Goal: Information Seeking & Learning: Check status

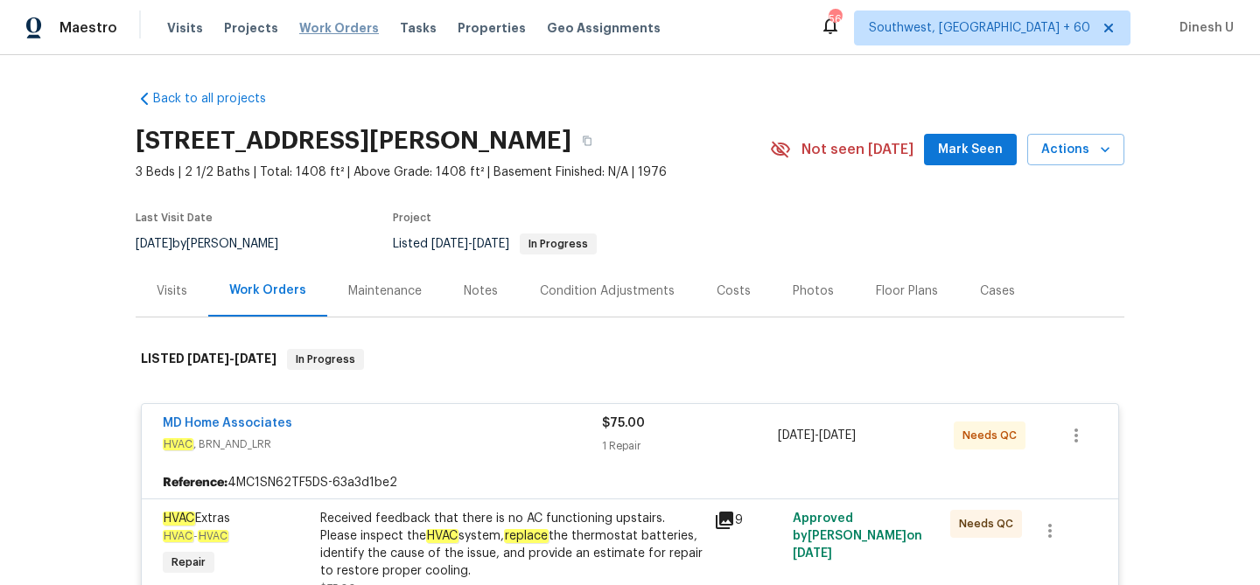
click at [326, 28] on span "Work Orders" at bounding box center [339, 27] width 80 height 17
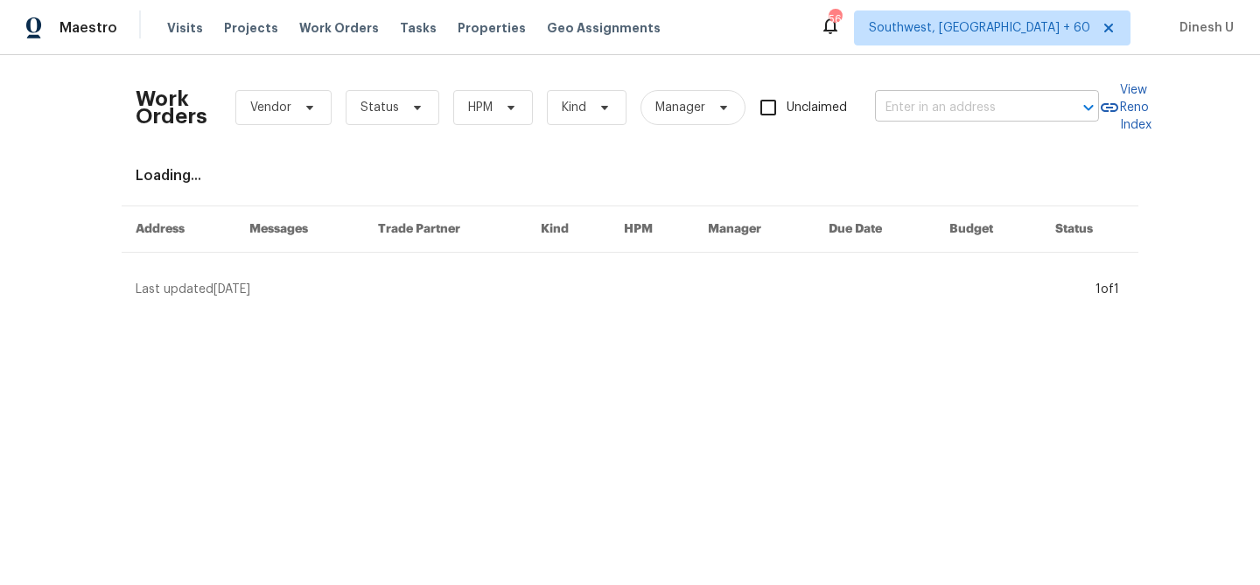
click at [945, 105] on input "text" at bounding box center [962, 107] width 175 height 27
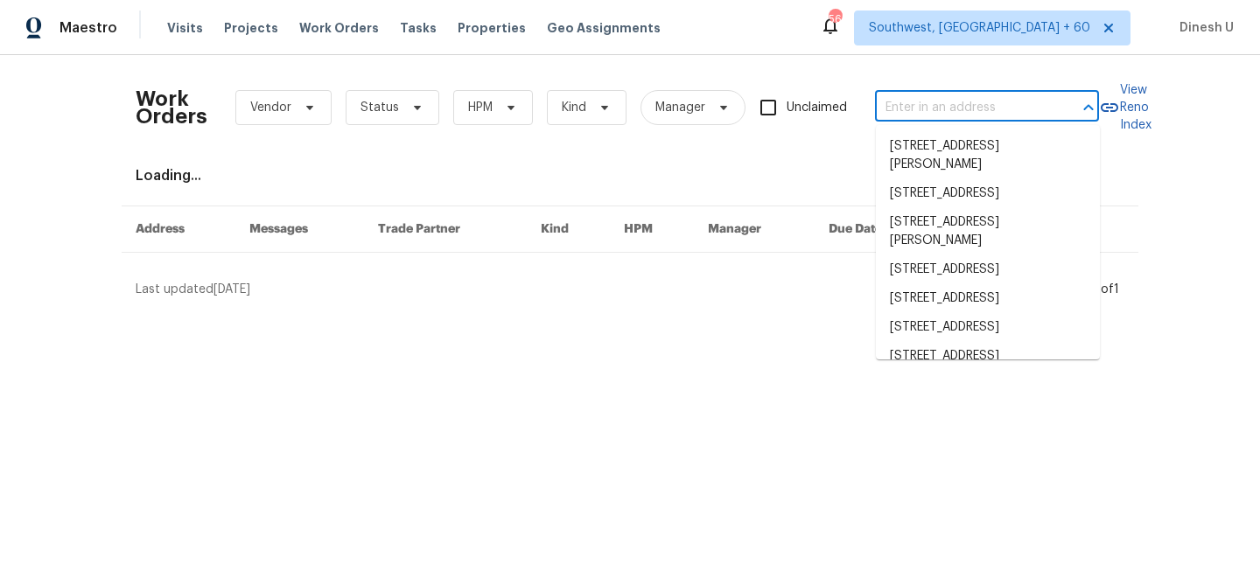
paste input "[STREET_ADDRESS][PERSON_NAME]"
type input "[STREET_ADDRESS][PERSON_NAME]"
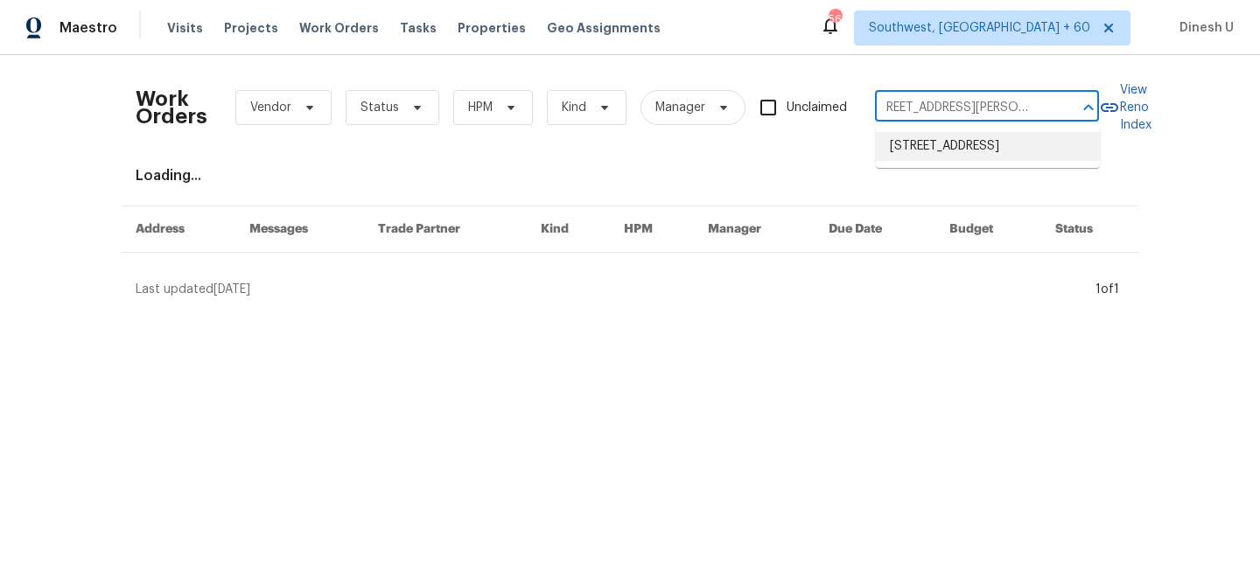
click at [926, 148] on li "[STREET_ADDRESS]" at bounding box center [988, 146] width 224 height 29
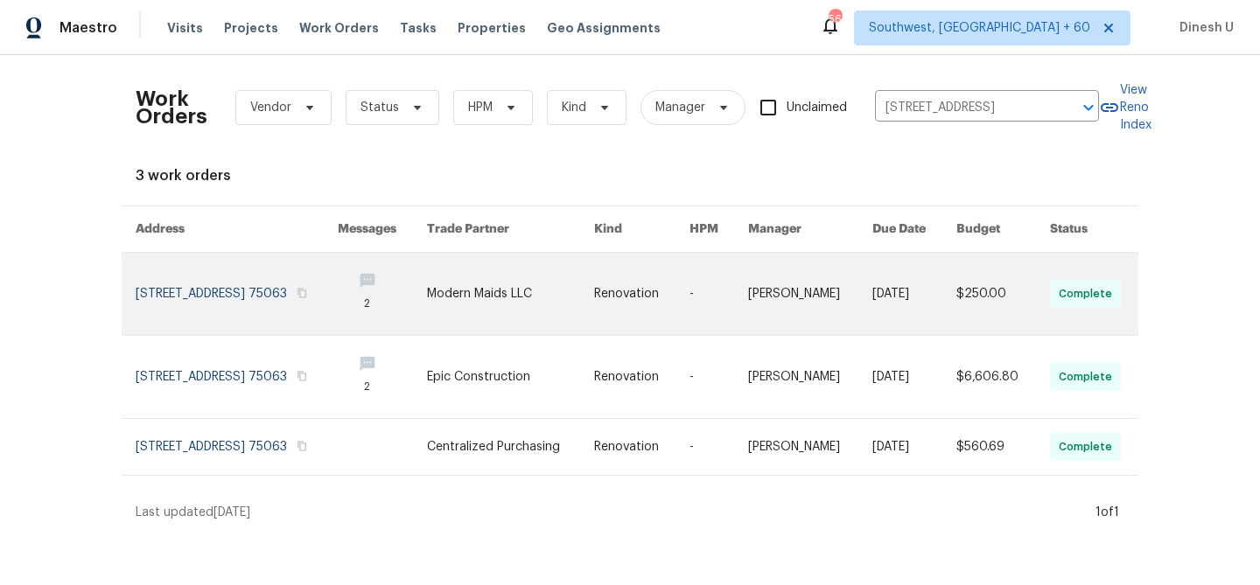
click at [232, 274] on link at bounding box center [237, 294] width 202 height 82
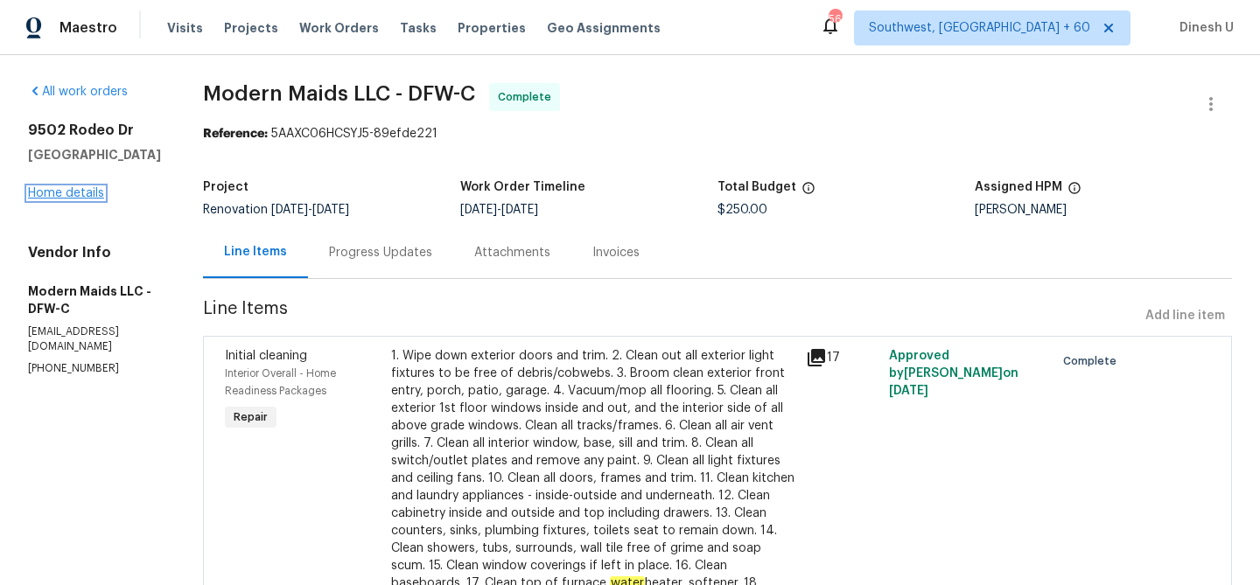
click at [62, 192] on link "Home details" at bounding box center [66, 193] width 76 height 12
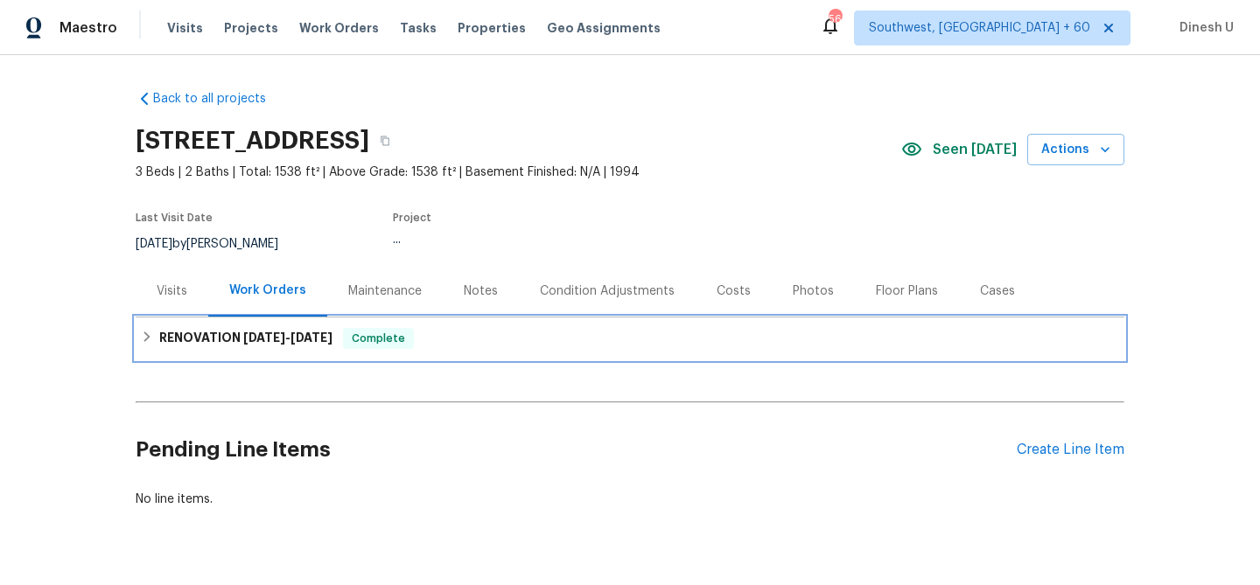
click at [289, 322] on div "RENOVATION [DATE] - [DATE] Complete" at bounding box center [630, 339] width 988 height 42
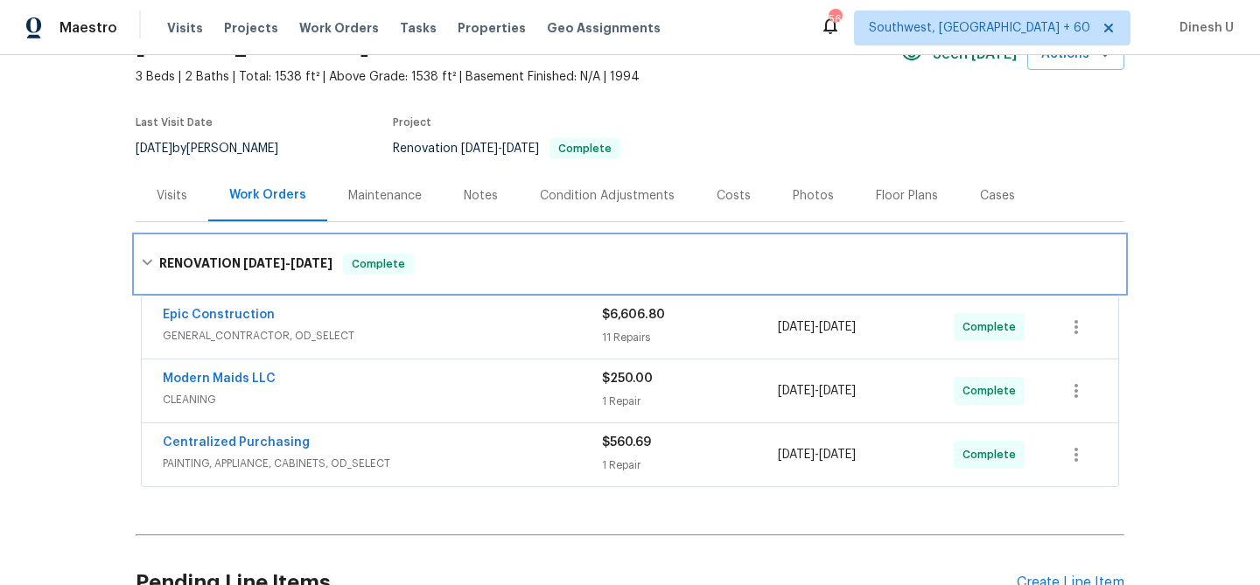
scroll to position [98, 0]
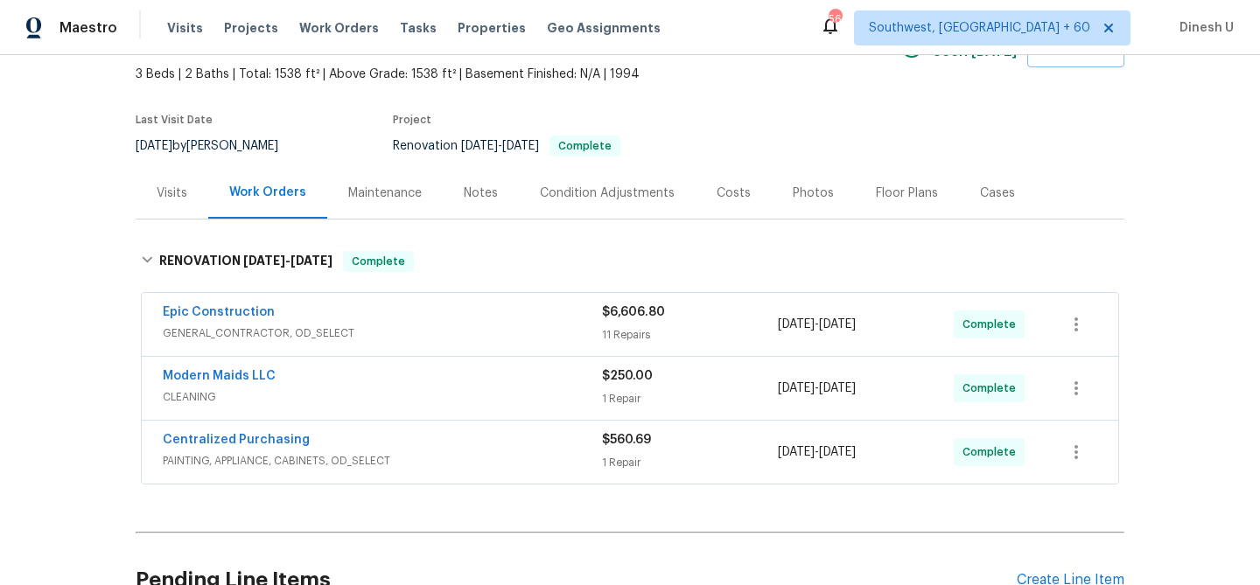
click at [624, 330] on div "11 Repairs" at bounding box center [690, 334] width 176 height 17
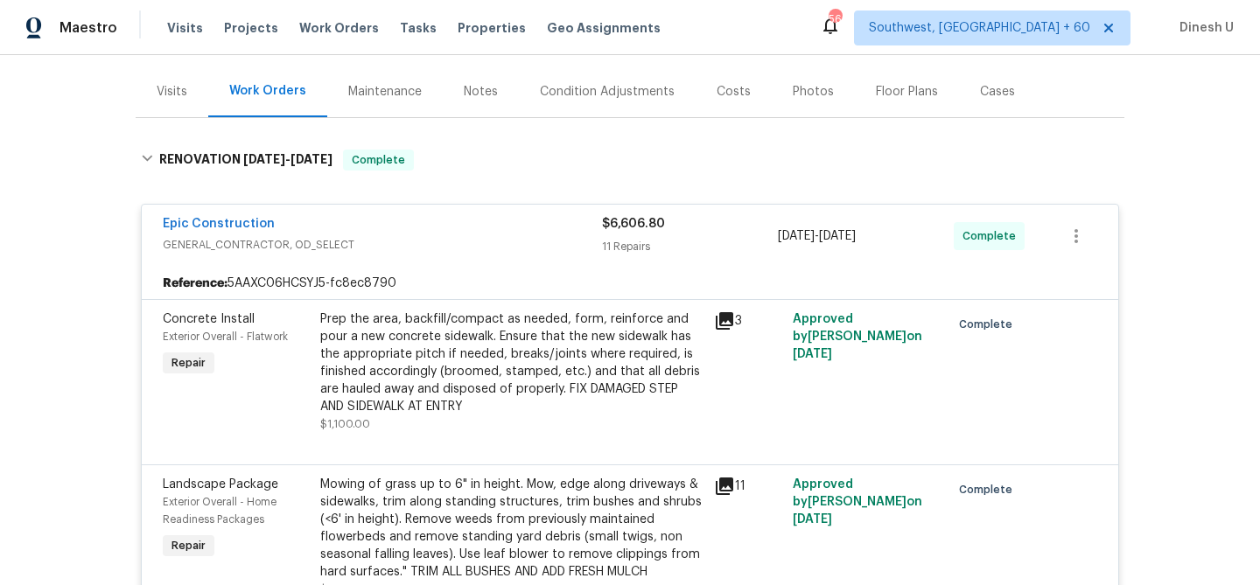
scroll to position [272, 0]
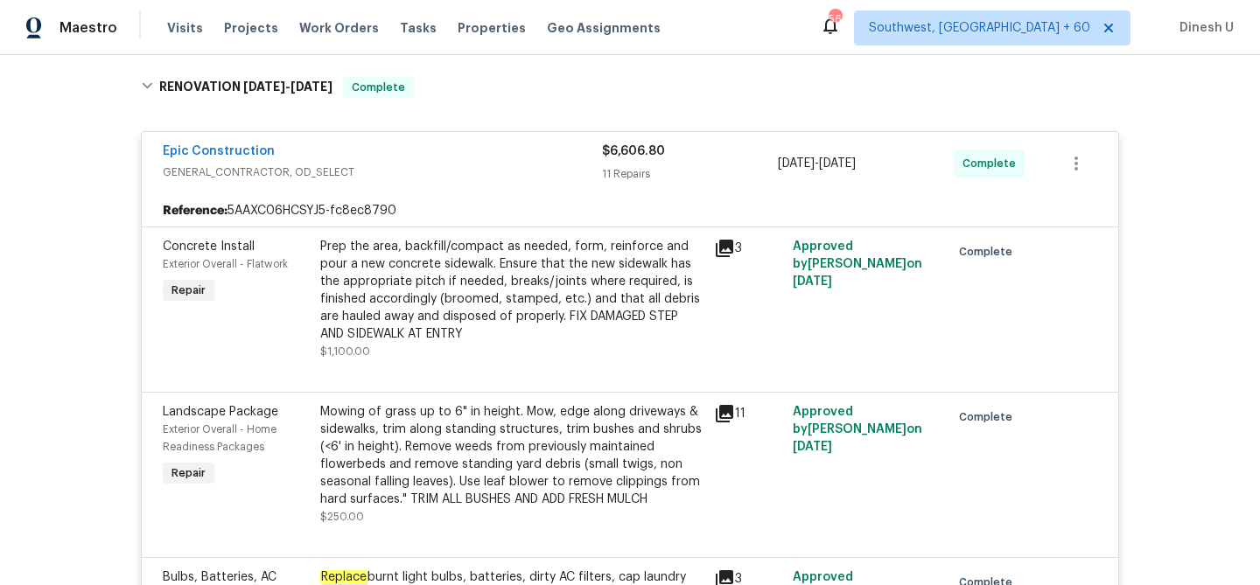
click at [737, 248] on div "3" at bounding box center [748, 248] width 68 height 21
click at [721, 248] on icon at bounding box center [724, 248] width 17 height 17
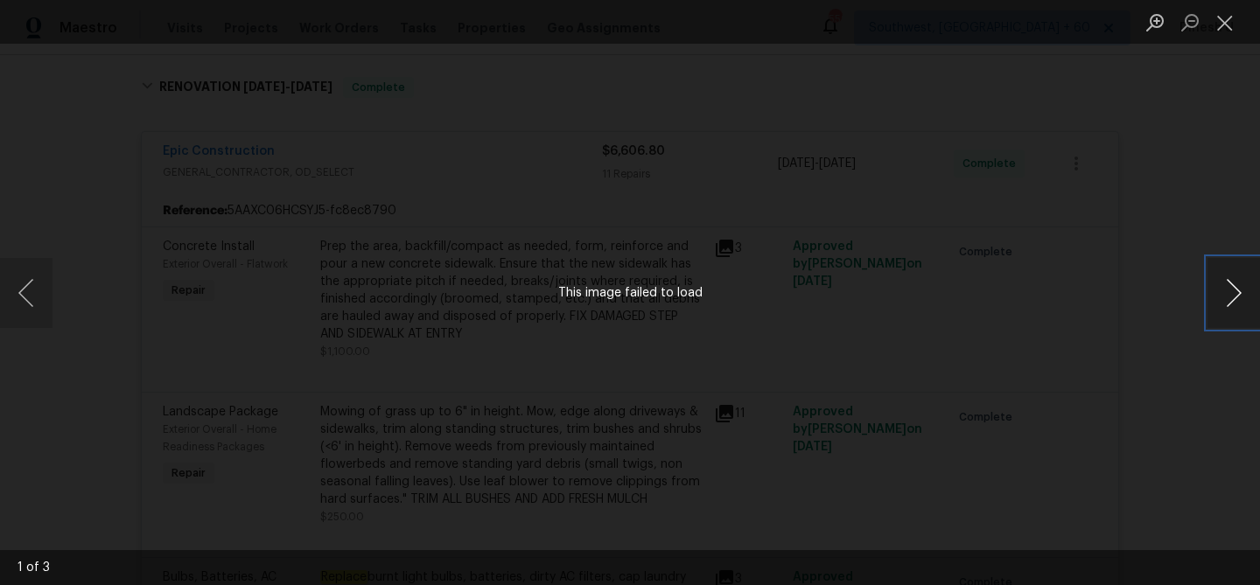
click at [1229, 288] on button "Next image" at bounding box center [1233, 293] width 52 height 70
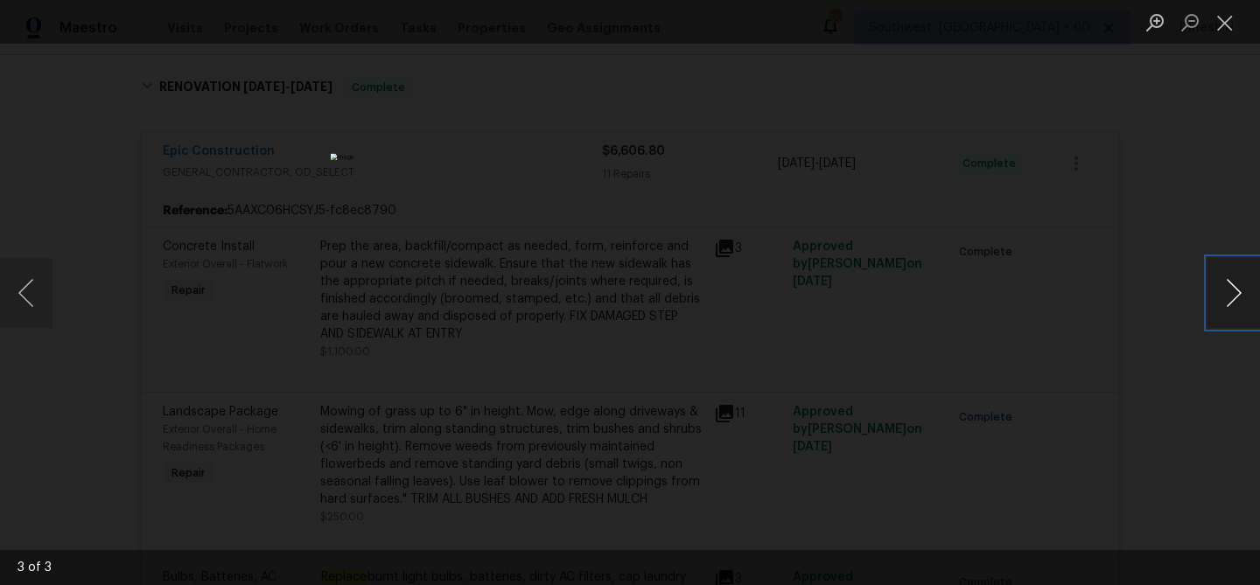
click at [1229, 288] on button "Next image" at bounding box center [1233, 293] width 52 height 70
click at [1225, 24] on button "Close lightbox" at bounding box center [1224, 22] width 35 height 31
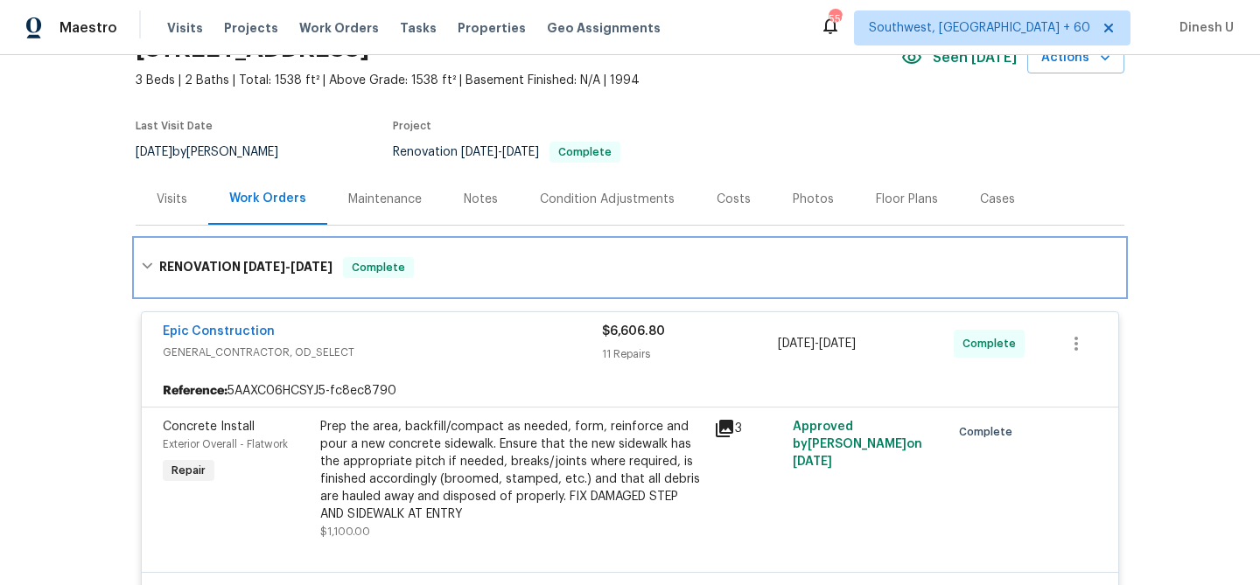
click at [474, 284] on div "RENOVATION [DATE] - [DATE] Complete" at bounding box center [630, 268] width 988 height 56
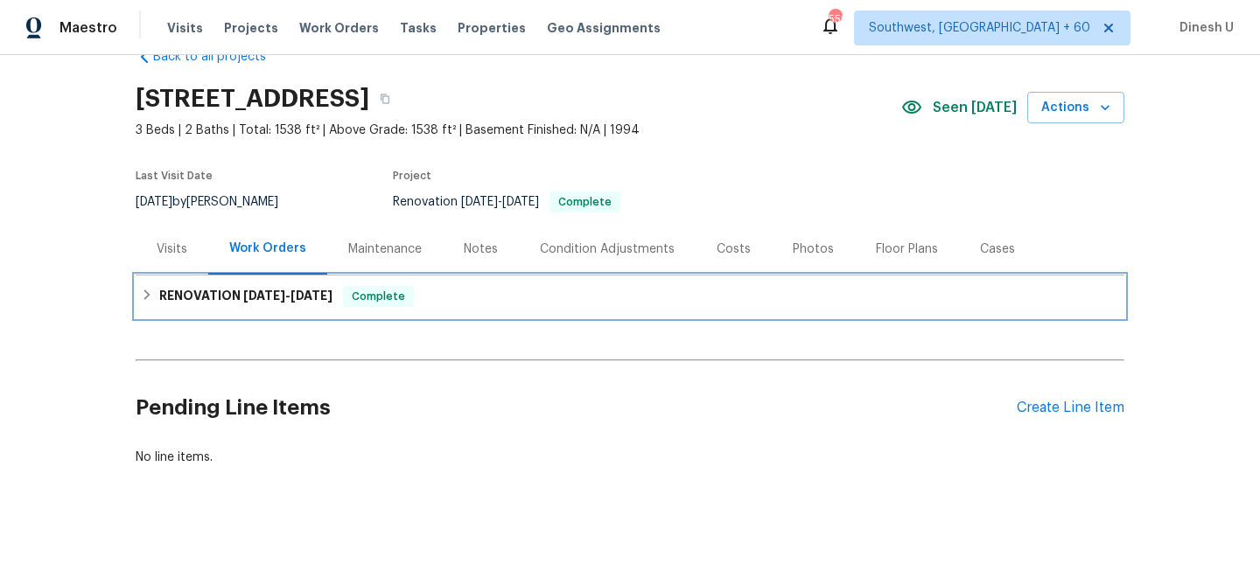
scroll to position [42, 0]
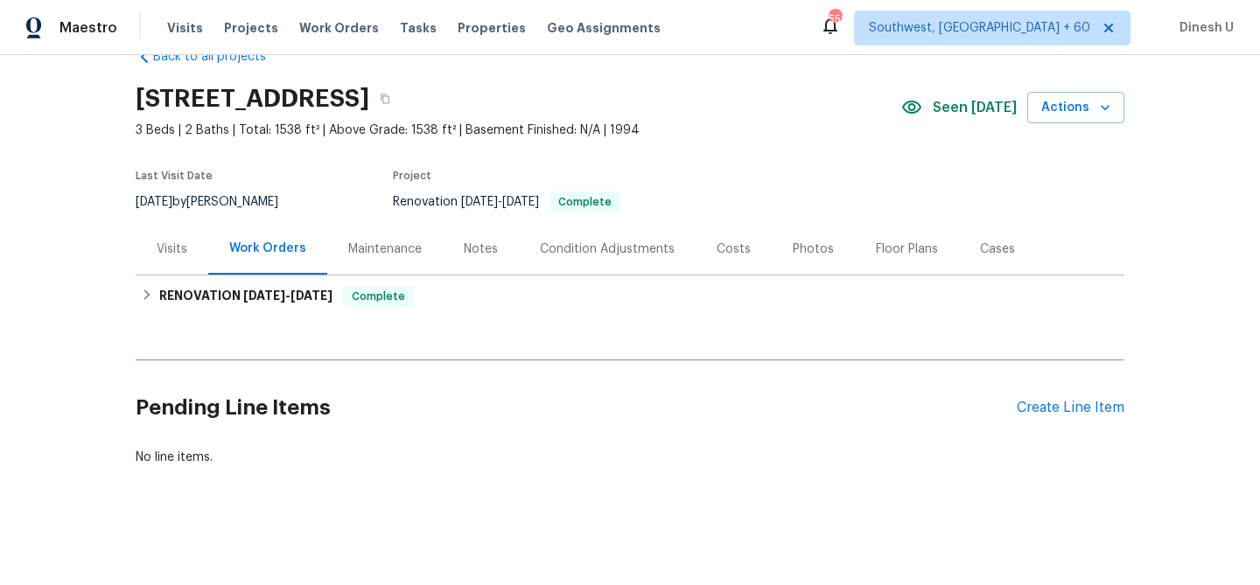
click at [474, 337] on div "Back to all projects [STREET_ADDRESS] 3 Beds | 2 Baths | Total: 1538 ft² | Abov…" at bounding box center [630, 257] width 988 height 446
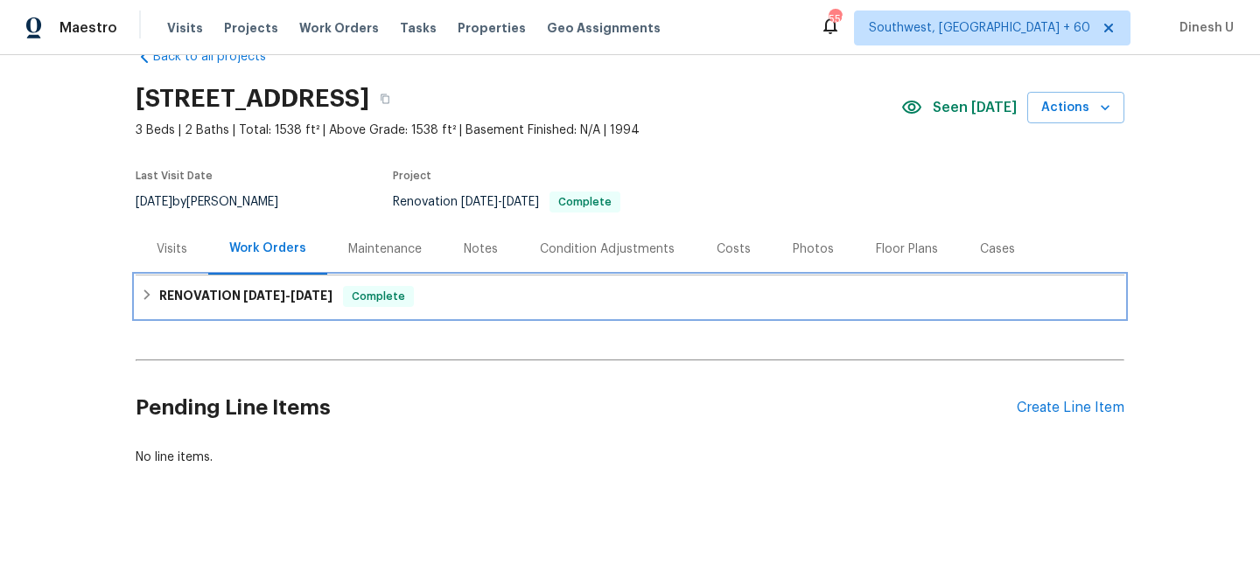
click at [297, 286] on h6 "RENOVATION [DATE] - [DATE]" at bounding box center [245, 296] width 173 height 21
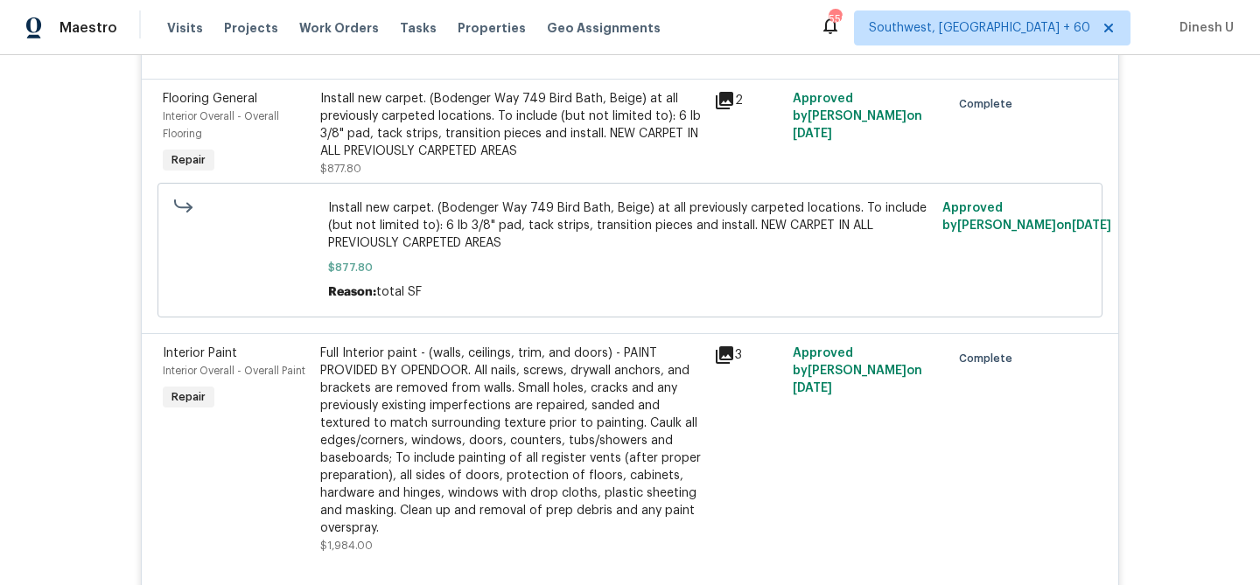
scroll to position [1260, 0]
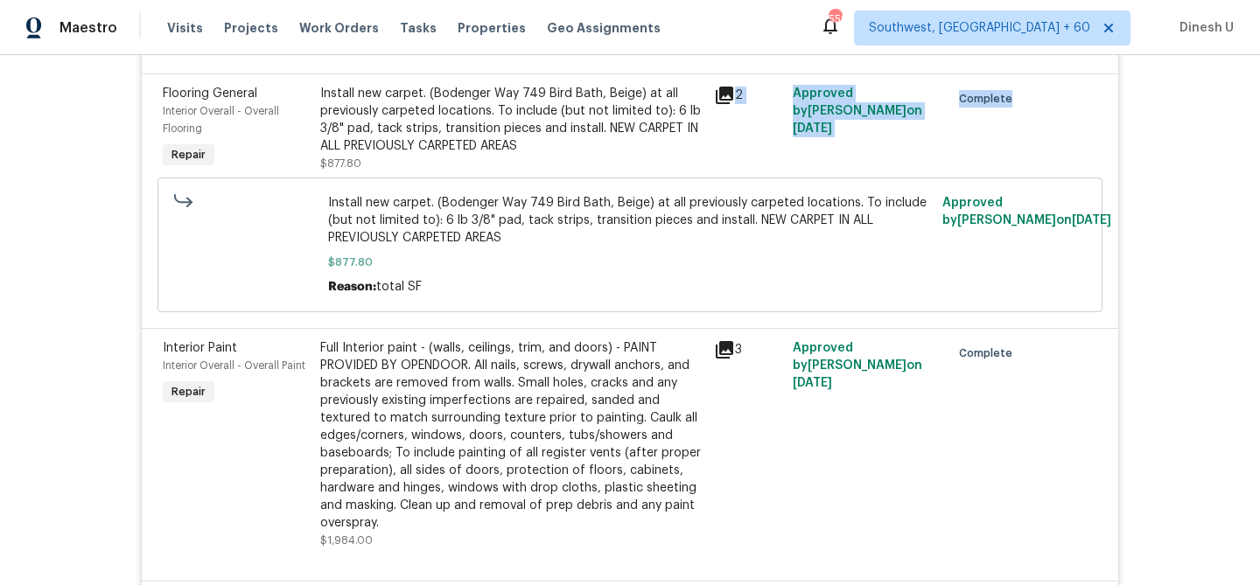
click at [506, 174] on div "Flooring General Interior Overall - Overall Flooring Repair Install new carpet.…" at bounding box center [630, 200] width 976 height 255
click at [461, 165] on div "Install new carpet. (Bodenger Way 749 Bird Bath, Beige) at all previously carpe…" at bounding box center [511, 128] width 383 height 87
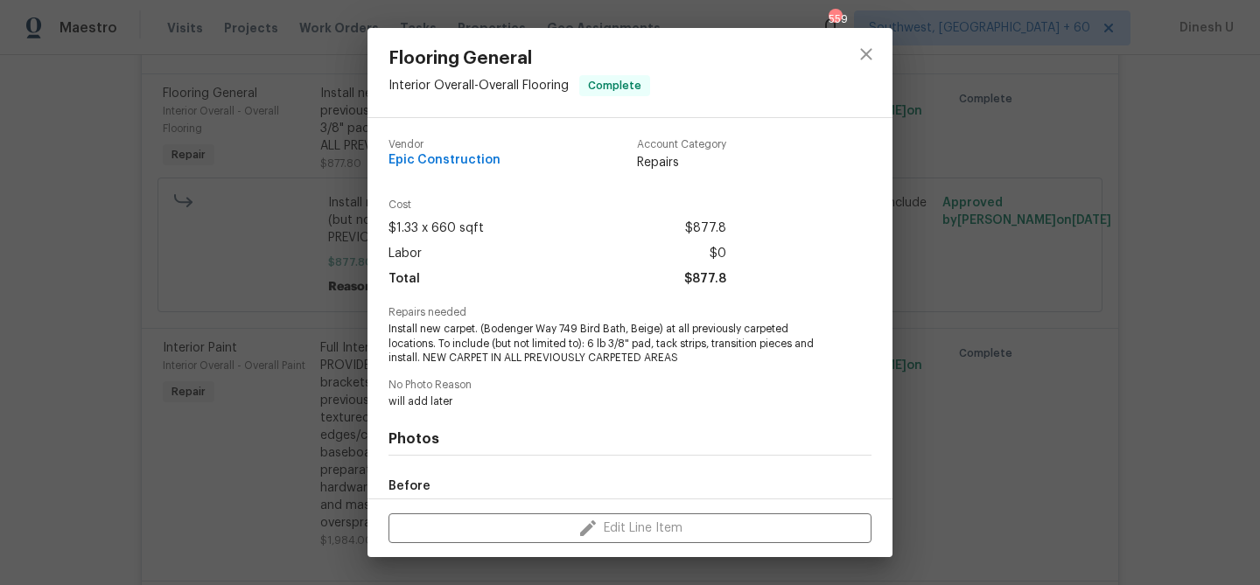
click at [294, 146] on div "Flooring General Interior Overall - Overall Flooring Complete Vendor Epic Const…" at bounding box center [630, 292] width 1260 height 585
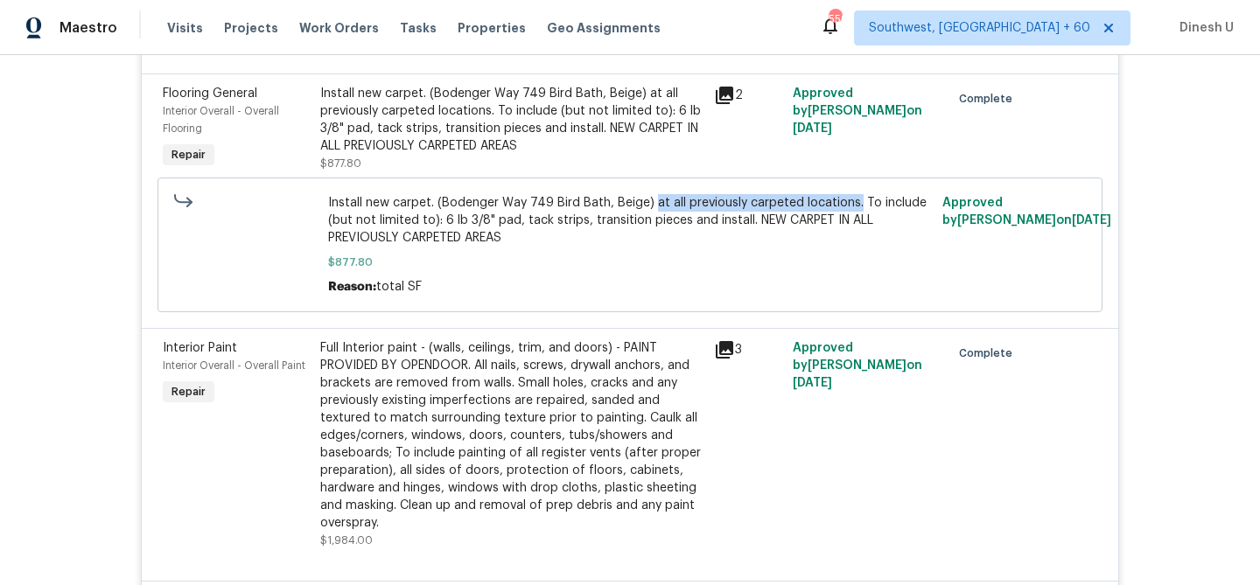
drag, startPoint x: 651, startPoint y: 206, endPoint x: 851, endPoint y: 206, distance: 200.3
click at [851, 206] on span "Install new carpet. (Bodenger Way 749 Bird Bath, Beige) at all previously carpe…" at bounding box center [630, 220] width 604 height 52
copy span "at all previously carpeted locations."
click at [415, 127] on div "Install new carpet. (Bodenger Way 749 Bird Bath, Beige) at all previously carpe…" at bounding box center [511, 120] width 383 height 70
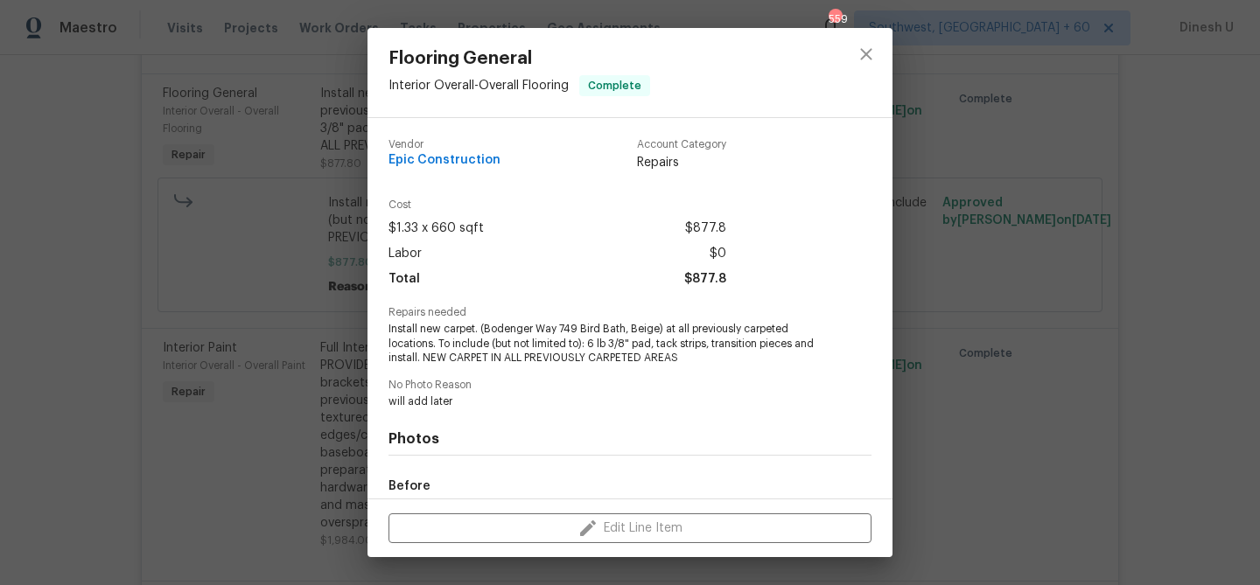
click at [310, 147] on div "Flooring General Interior Overall - Overall Flooring Complete Vendor Epic Const…" at bounding box center [630, 292] width 1260 height 585
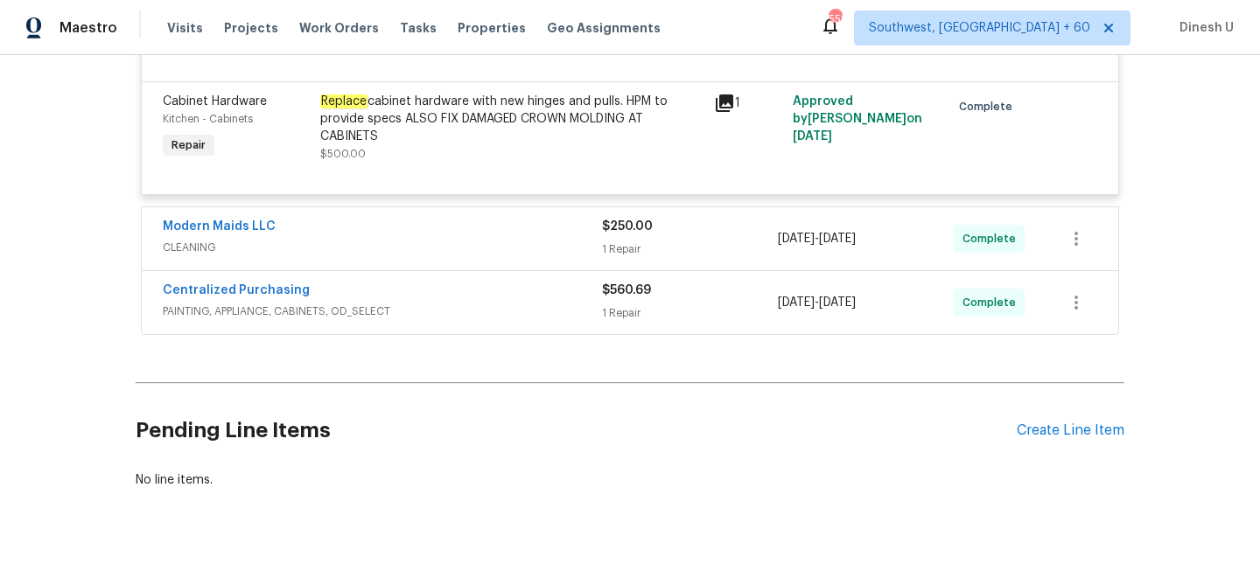
scroll to position [2040, 0]
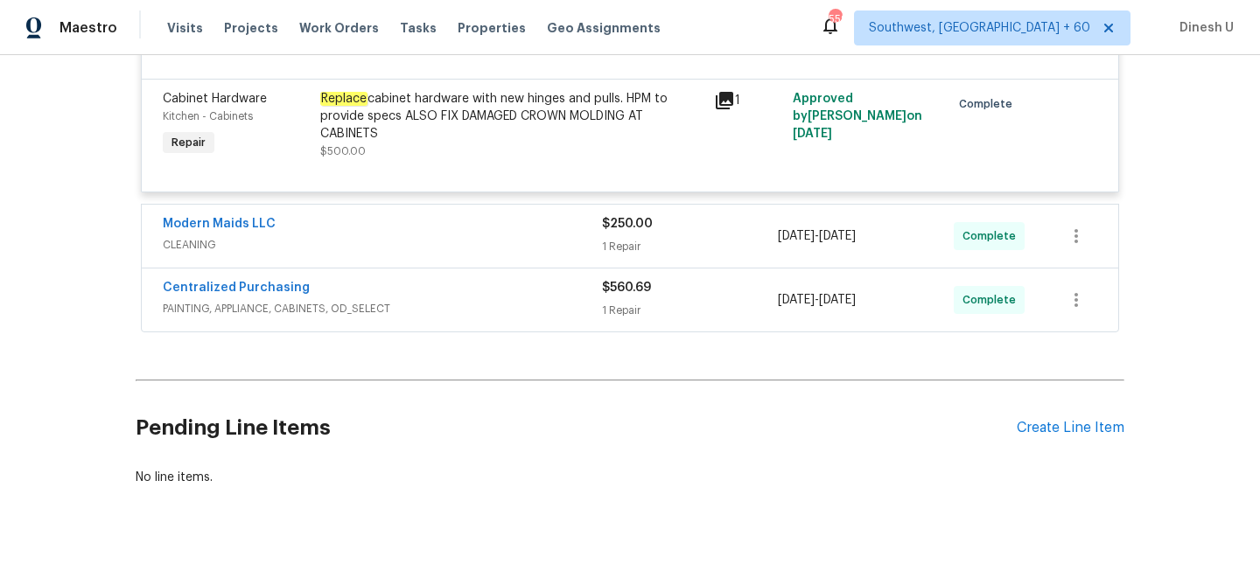
click at [618, 238] on div "1 Repair" at bounding box center [690, 246] width 176 height 17
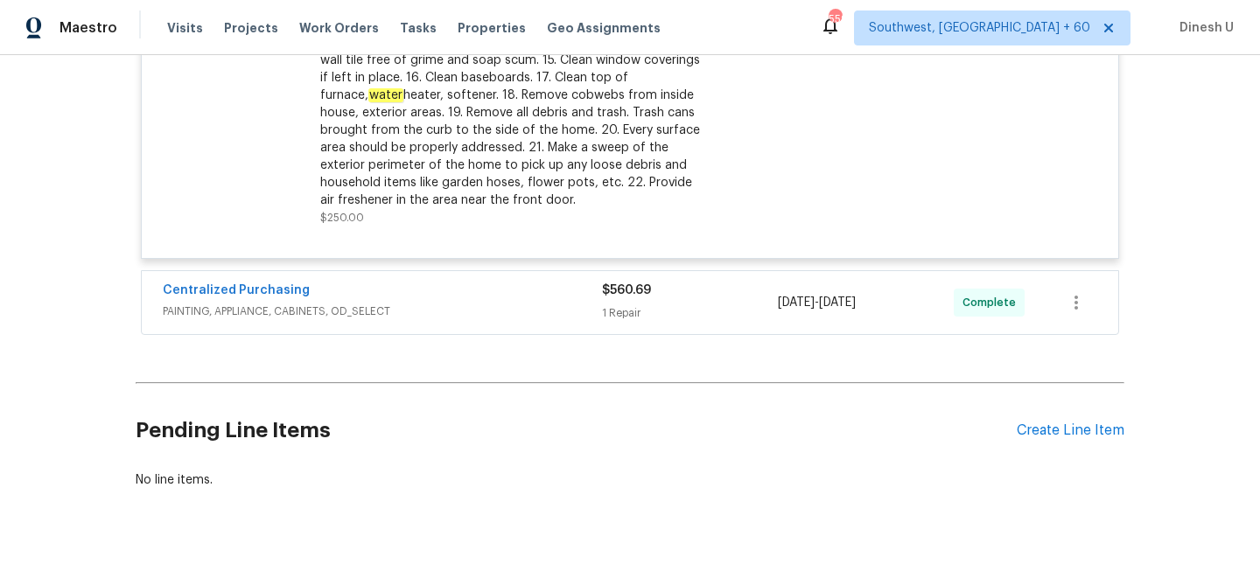
scroll to position [2521, 0]
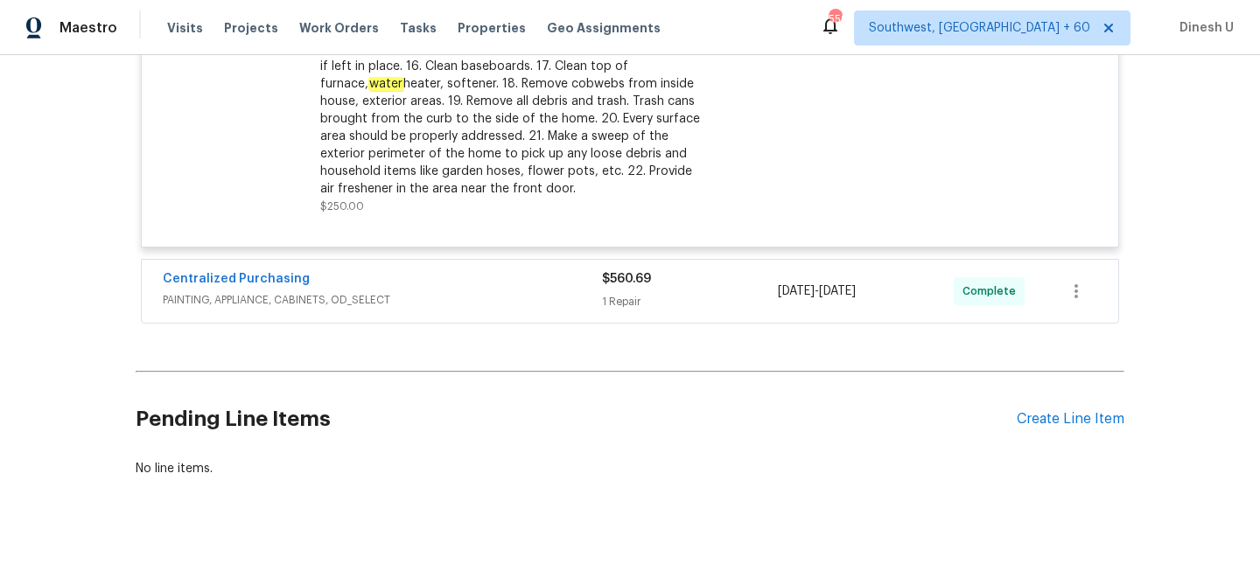
click at [610, 279] on div "$560.69 1 Repair" at bounding box center [690, 291] width 176 height 42
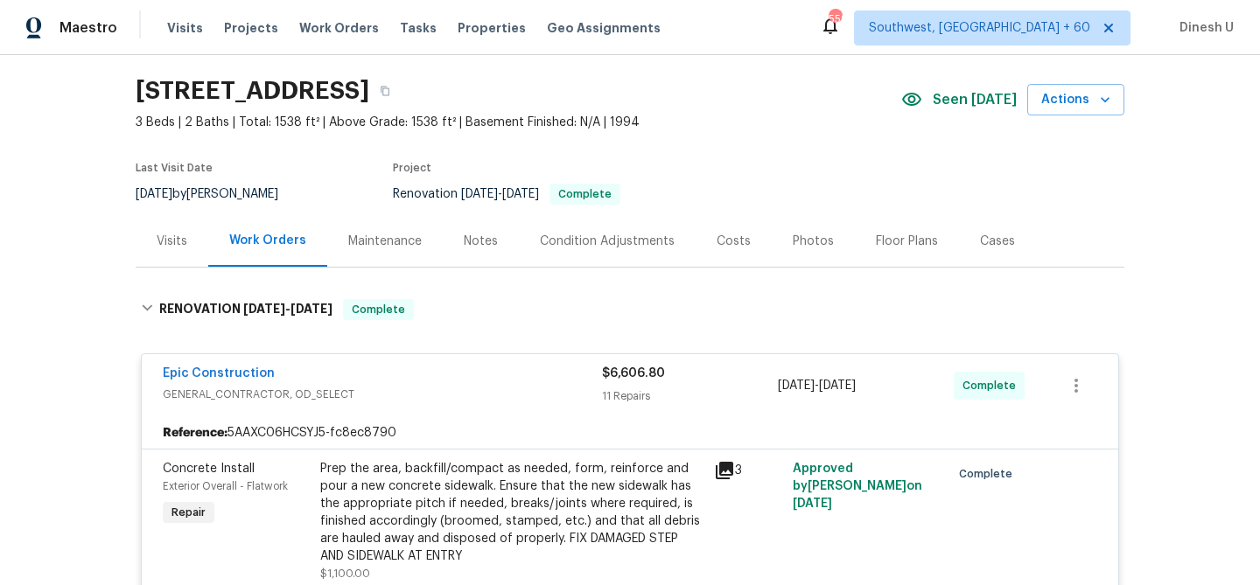
scroll to position [52, 0]
click at [165, 237] on div "Visits" at bounding box center [172, 239] width 31 height 17
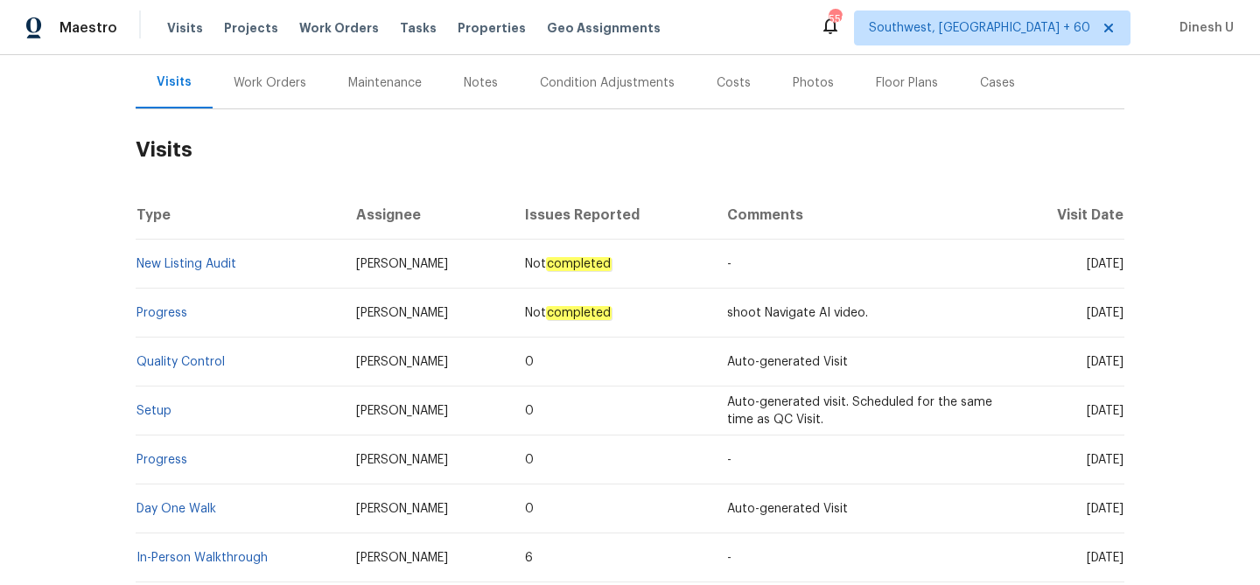
scroll to position [325, 0]
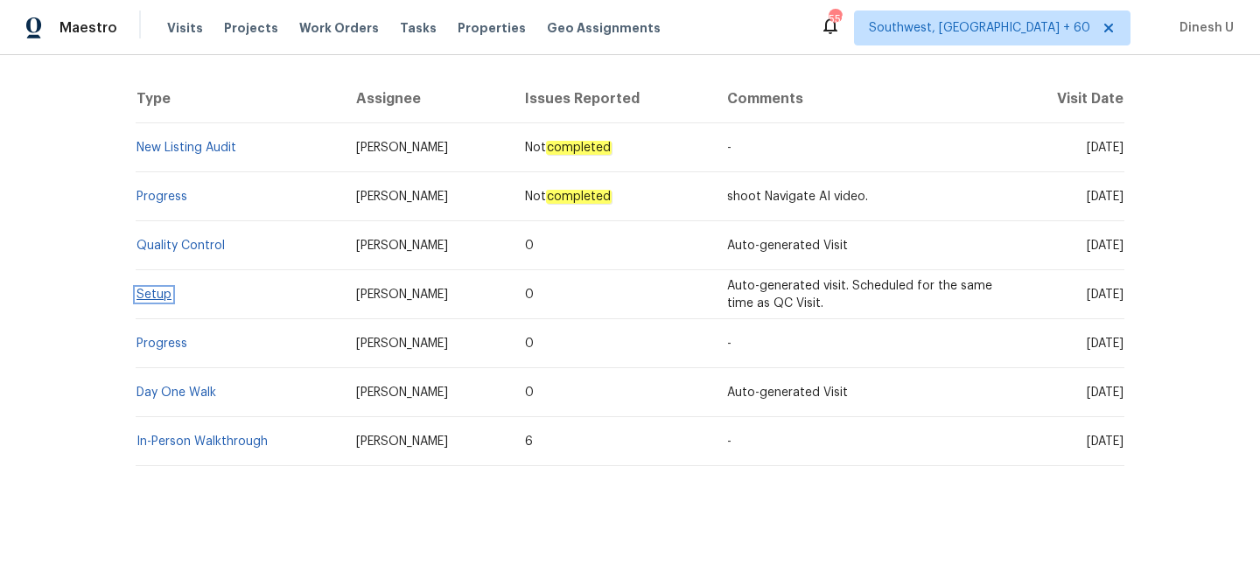
click at [149, 292] on link "Setup" at bounding box center [153, 295] width 35 height 12
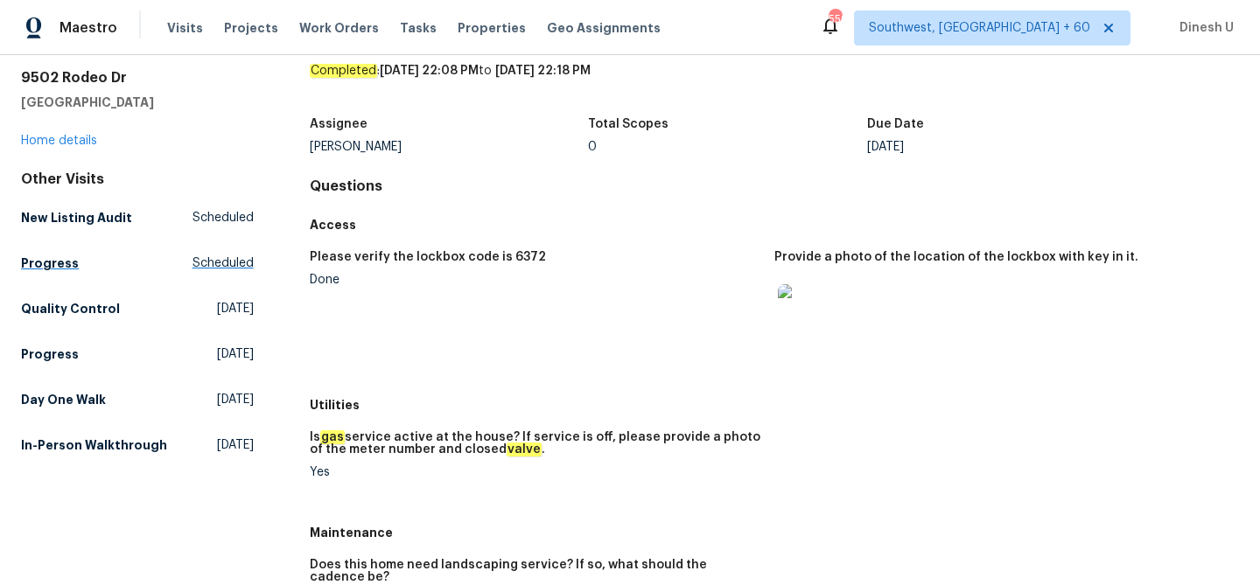
scroll to position [70, 0]
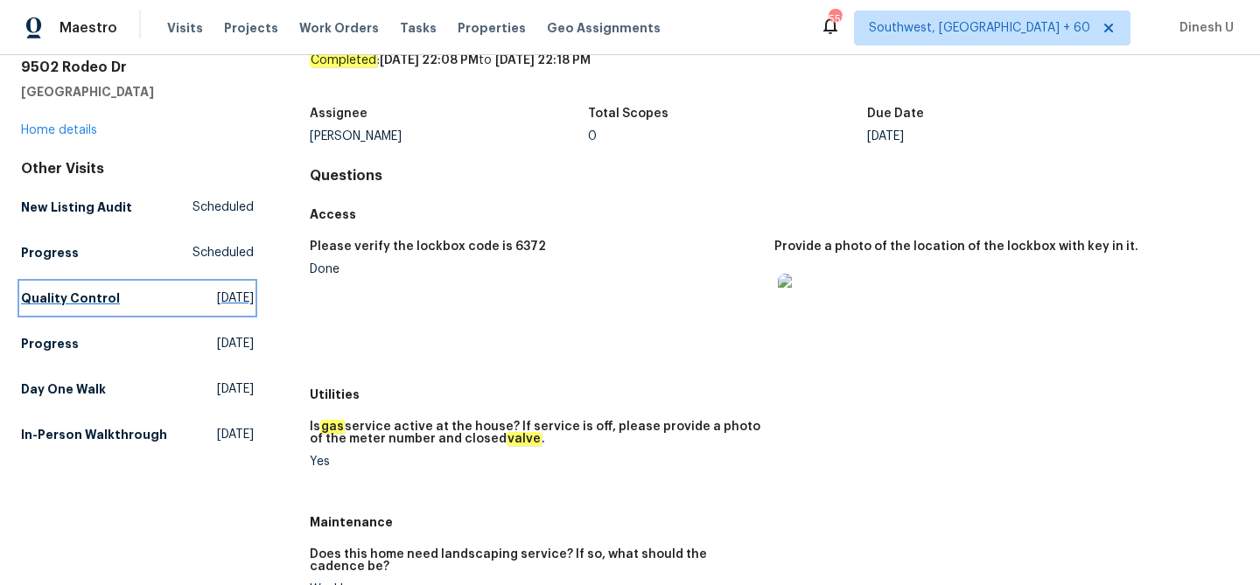
click at [217, 302] on span "[DATE]" at bounding box center [235, 298] width 37 height 17
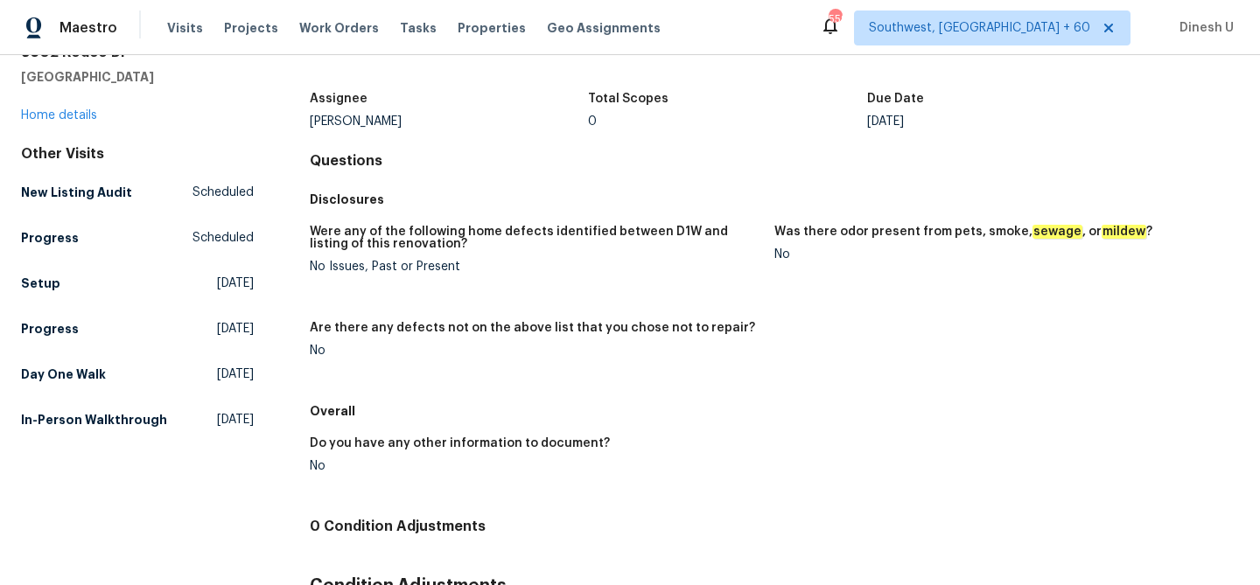
scroll to position [101, 0]
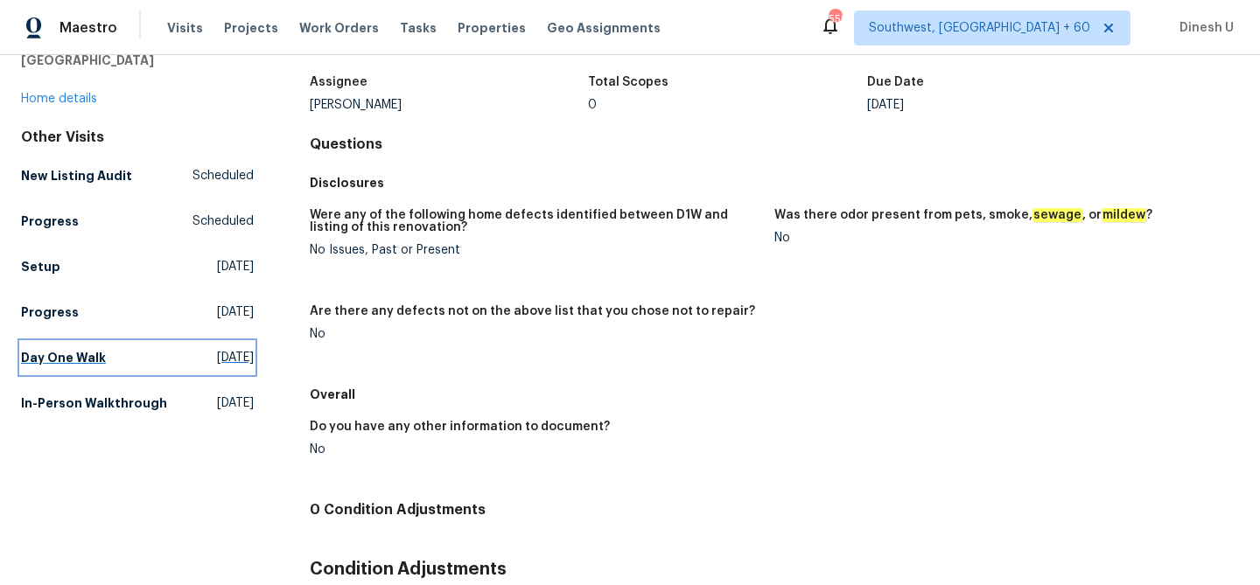
click at [217, 357] on span "[DATE]" at bounding box center [235, 357] width 37 height 17
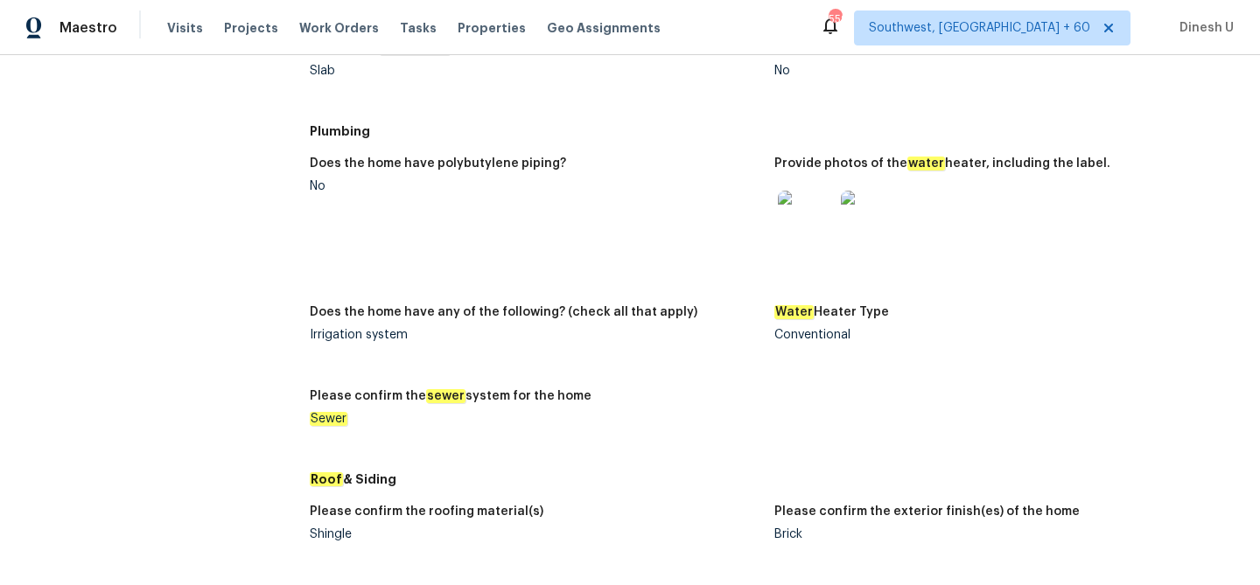
scroll to position [1533, 0]
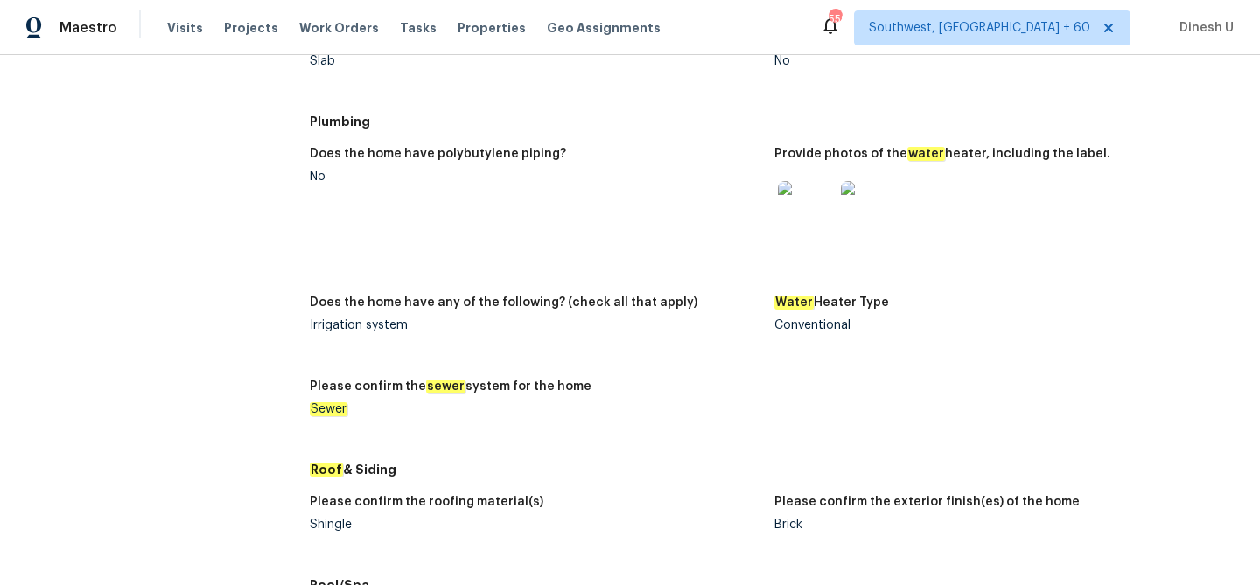
click at [862, 206] on img at bounding box center [869, 209] width 56 height 56
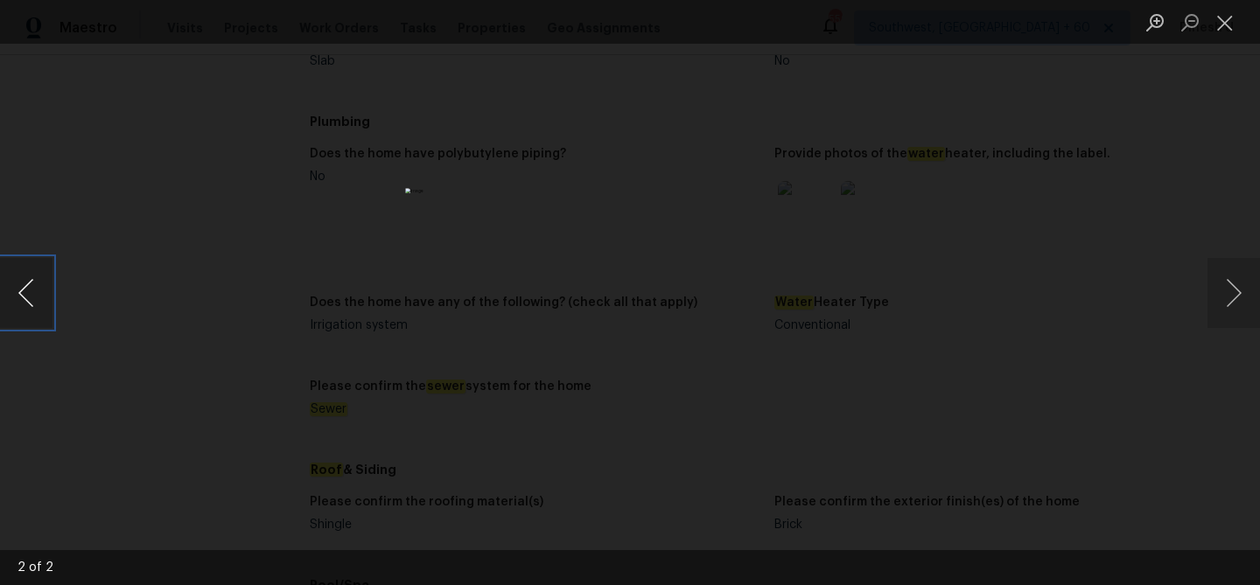
click at [31, 304] on button "Previous image" at bounding box center [26, 293] width 52 height 70
click at [1226, 23] on button "Close lightbox" at bounding box center [1224, 22] width 35 height 31
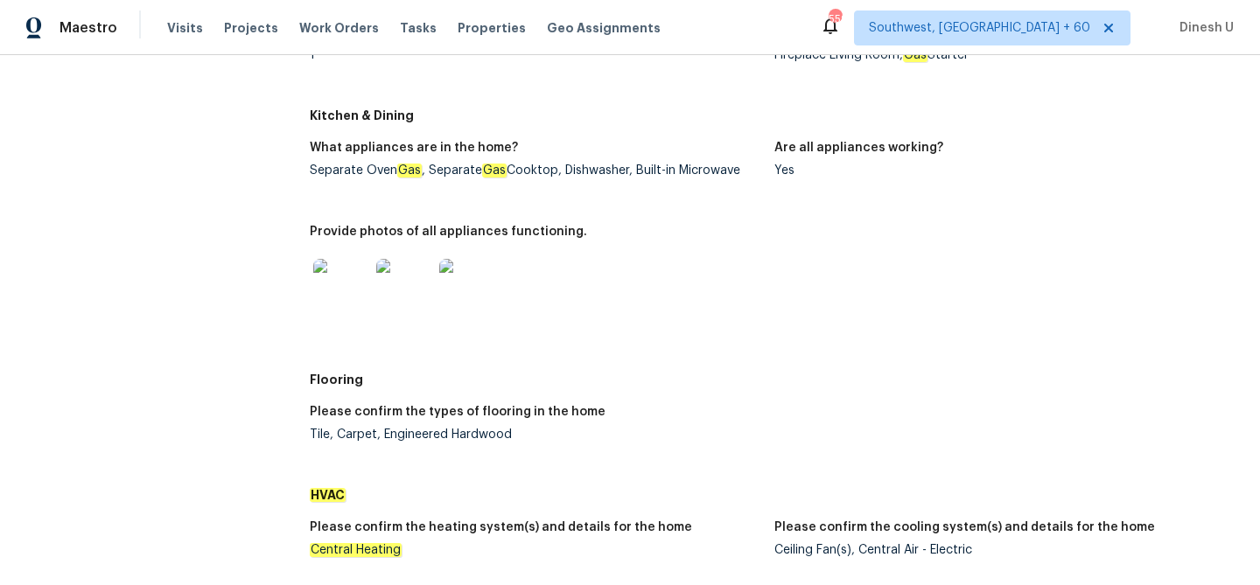
scroll to position [0, 0]
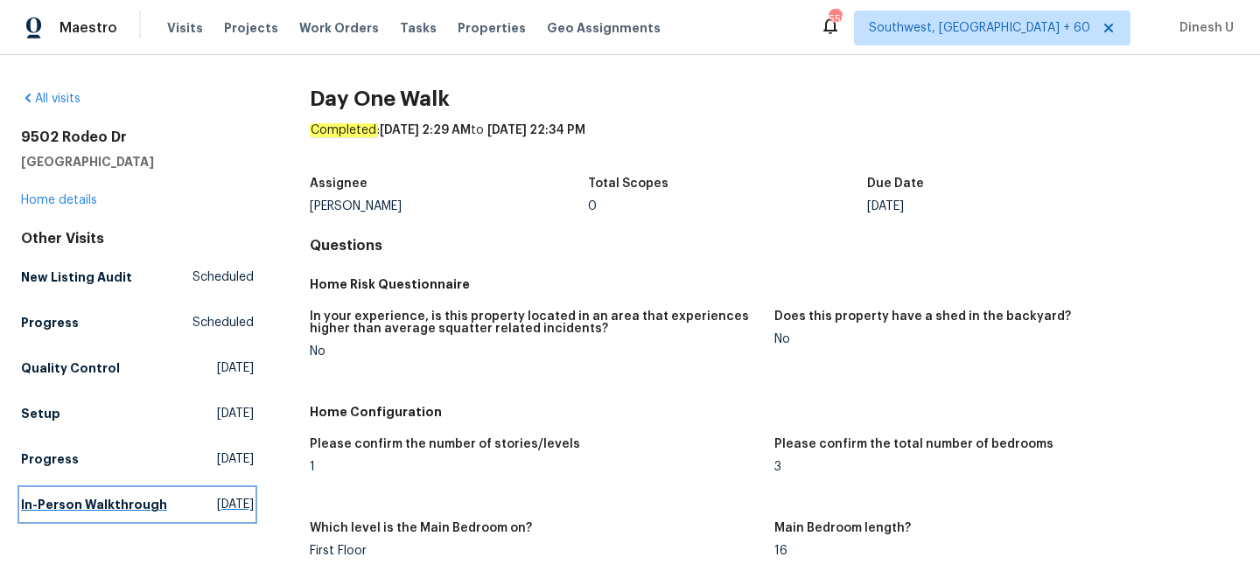
click at [217, 503] on span "[DATE]" at bounding box center [235, 504] width 37 height 17
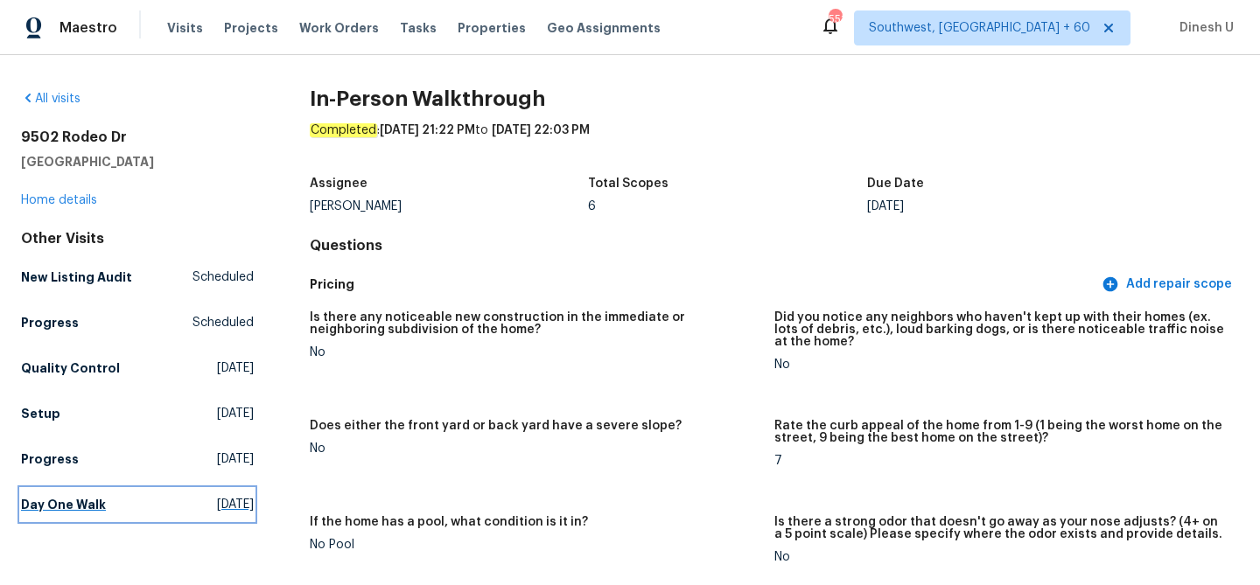
click at [217, 509] on span "[DATE]" at bounding box center [235, 504] width 37 height 17
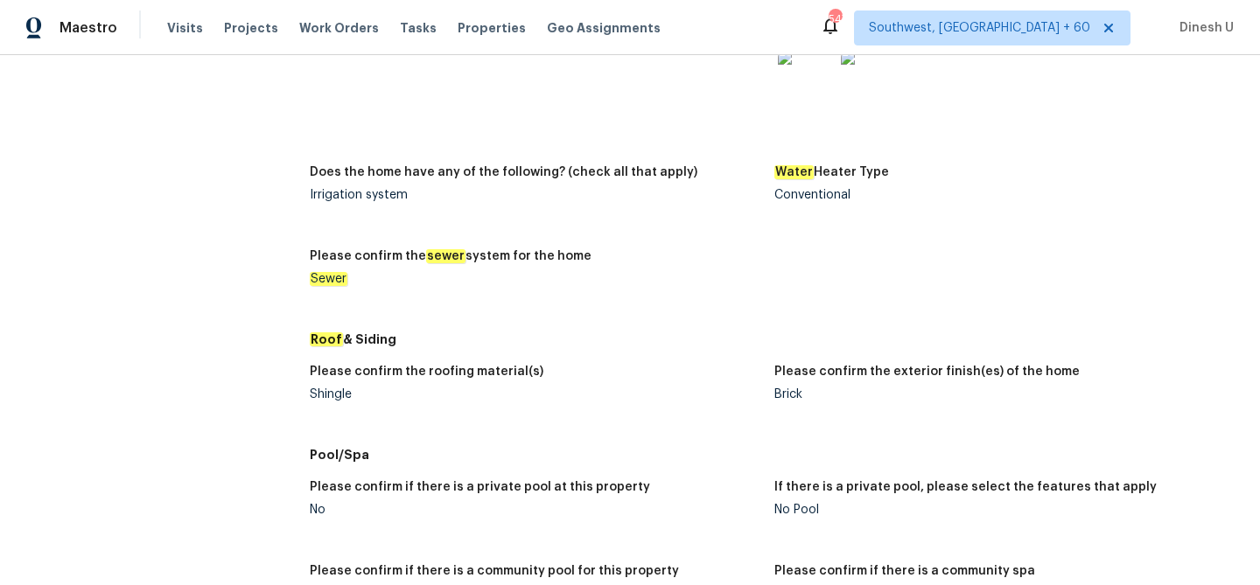
scroll to position [1689, 0]
